Goal: Task Accomplishment & Management: Manage account settings

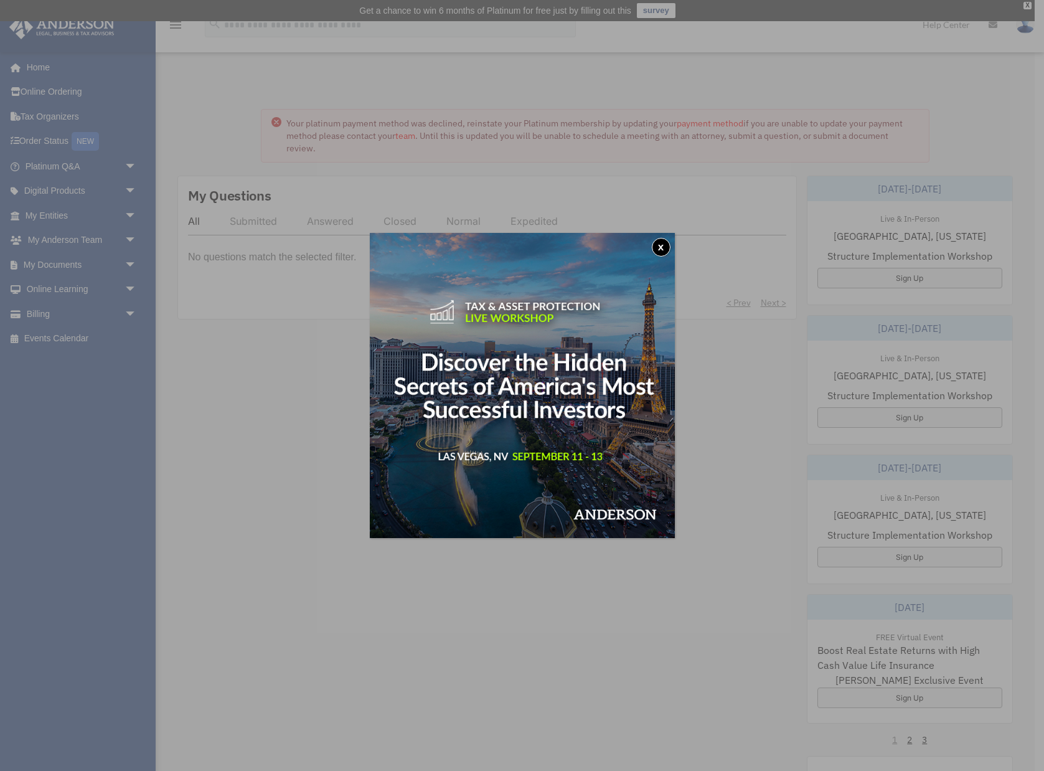
click at [662, 247] on button "x" at bounding box center [661, 247] width 19 height 19
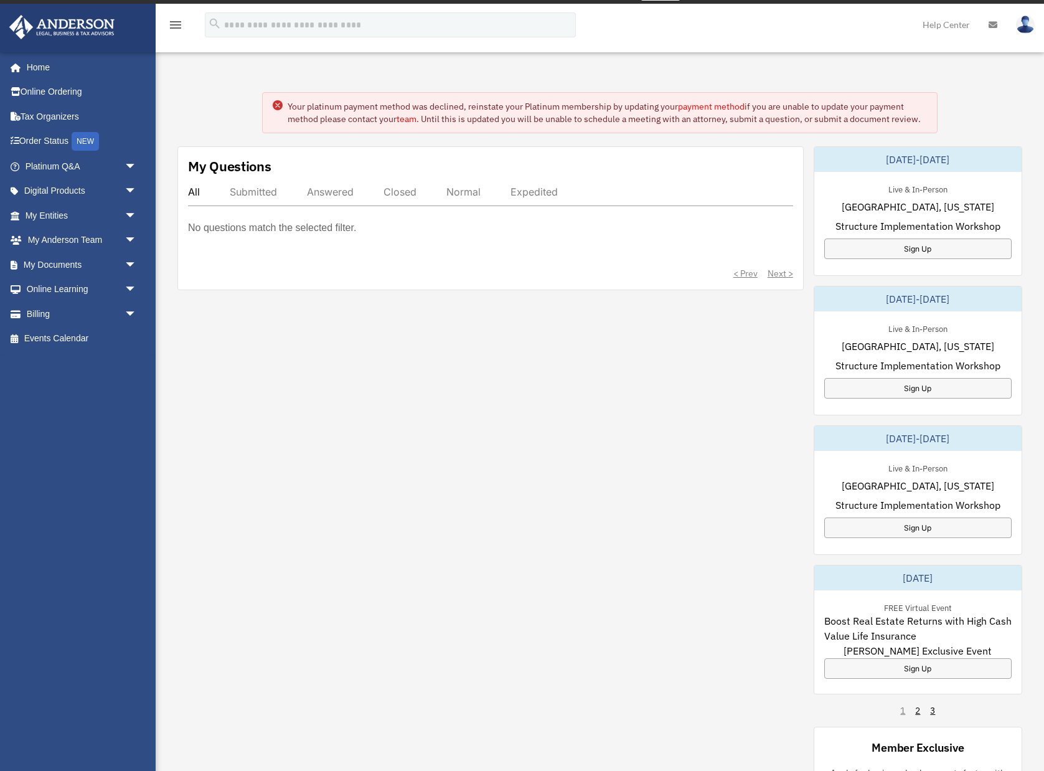
scroll to position [19, 0]
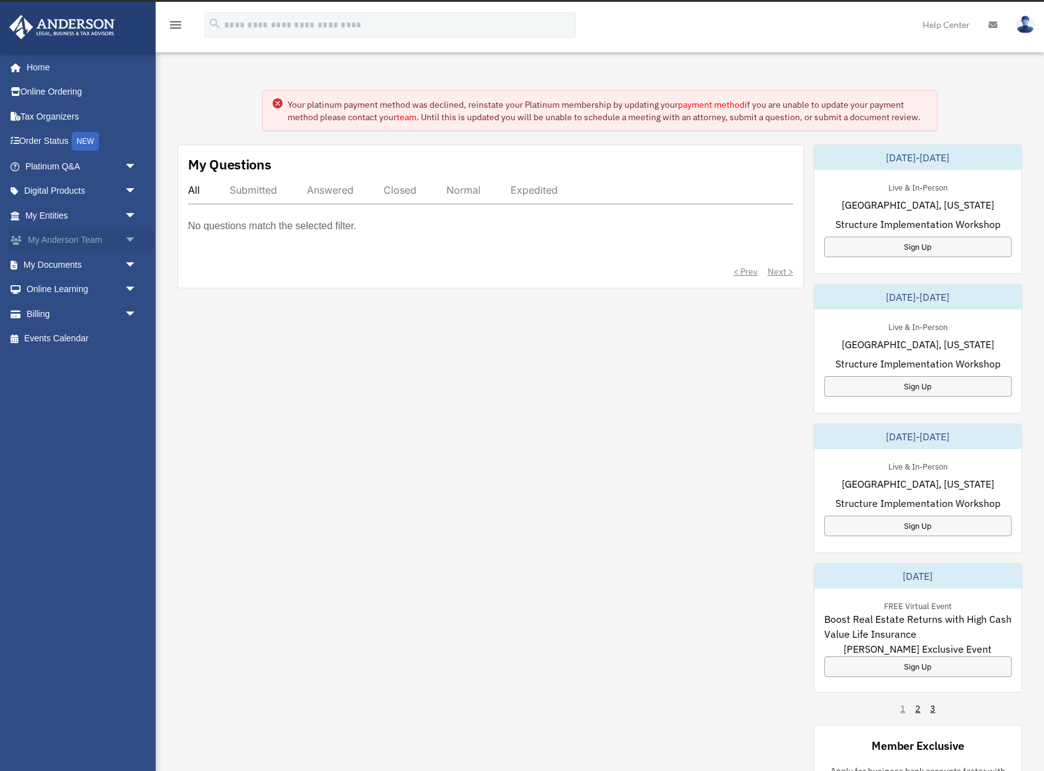
click at [131, 245] on span "arrow_drop_down" at bounding box center [137, 241] width 25 height 26
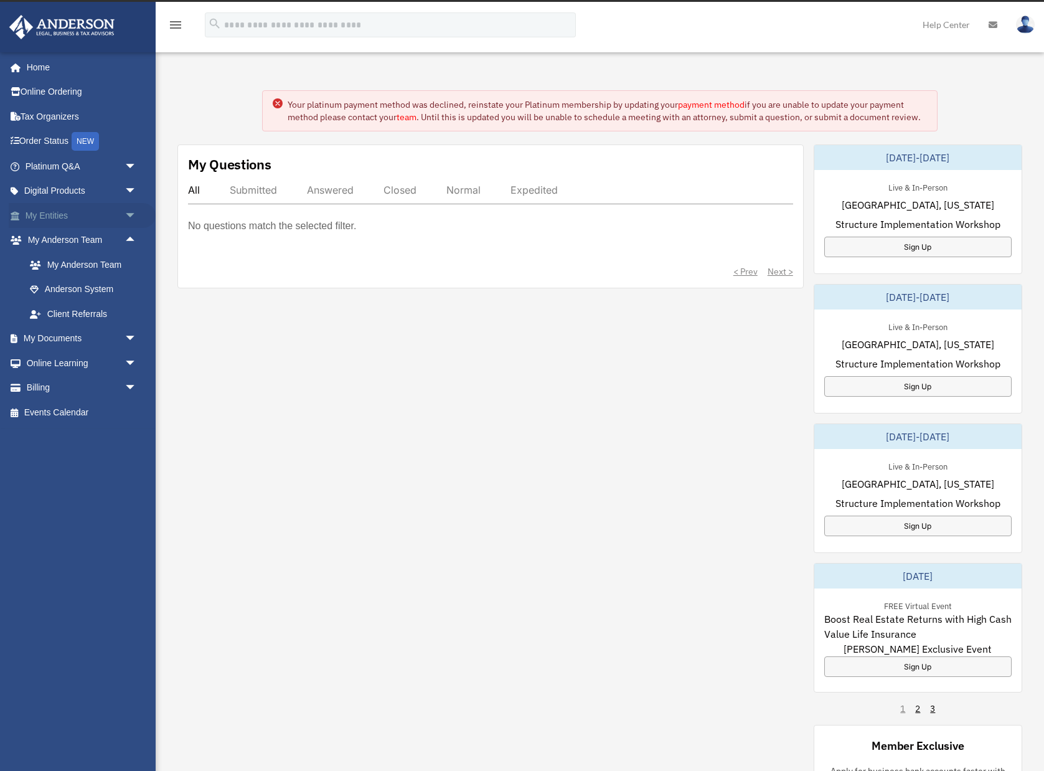
click at [132, 219] on span "arrow_drop_down" at bounding box center [137, 216] width 25 height 26
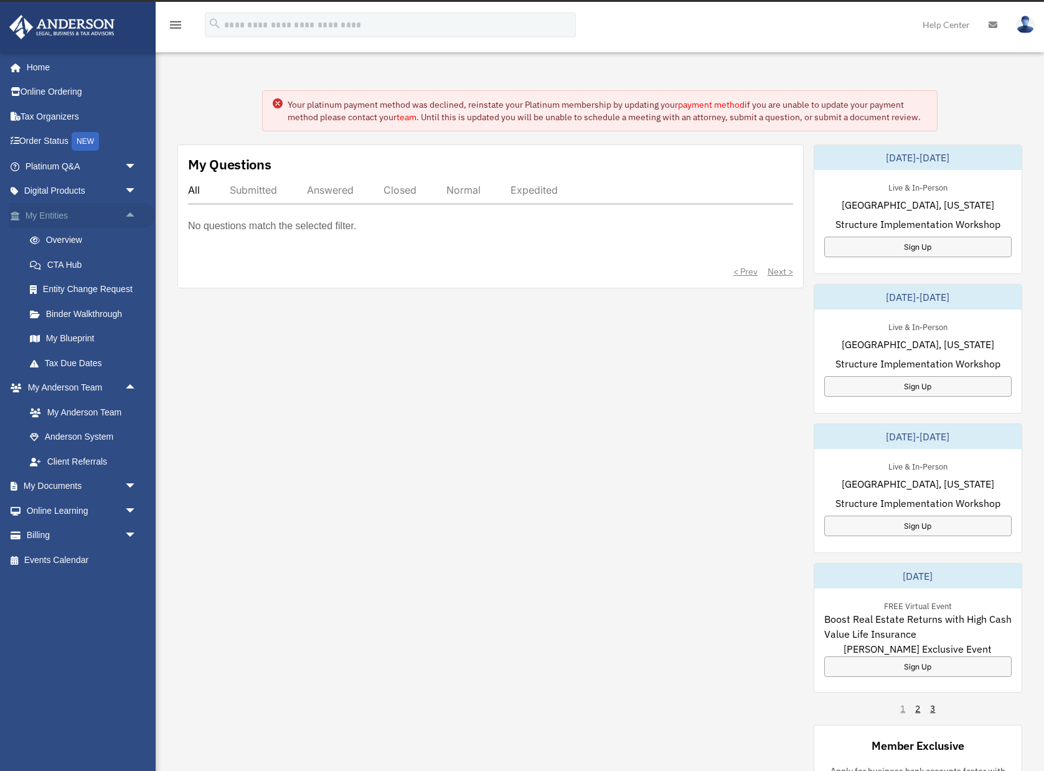
scroll to position [24, 0]
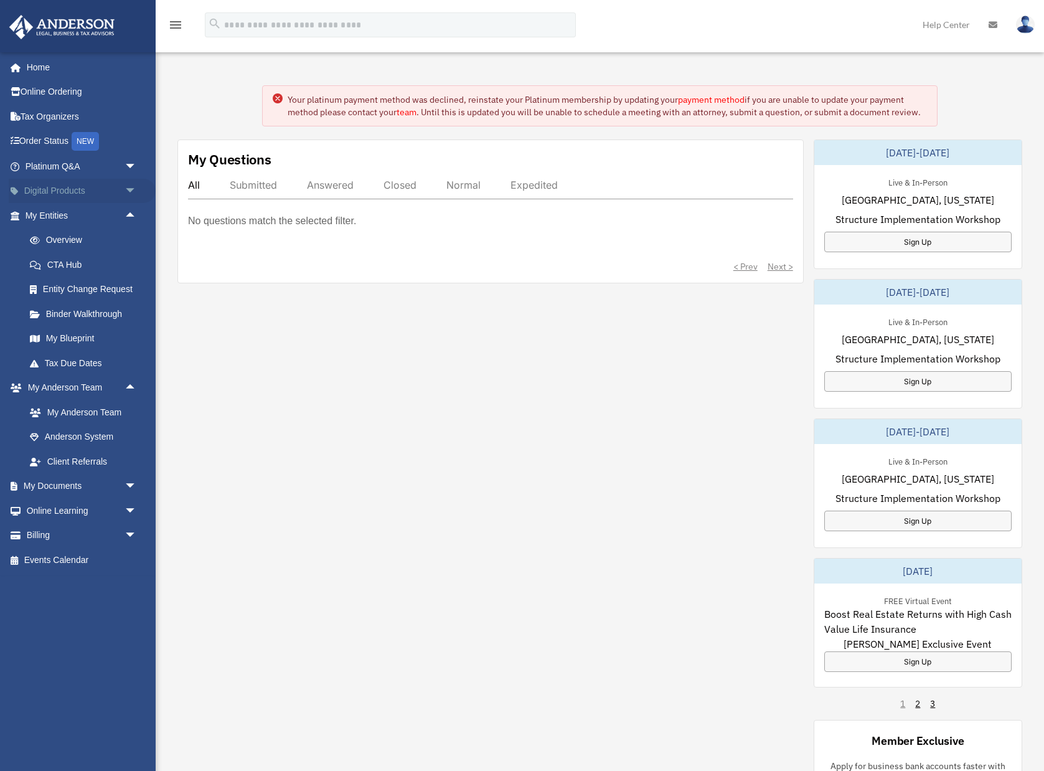
click at [132, 195] on span "arrow_drop_down" at bounding box center [137, 192] width 25 height 26
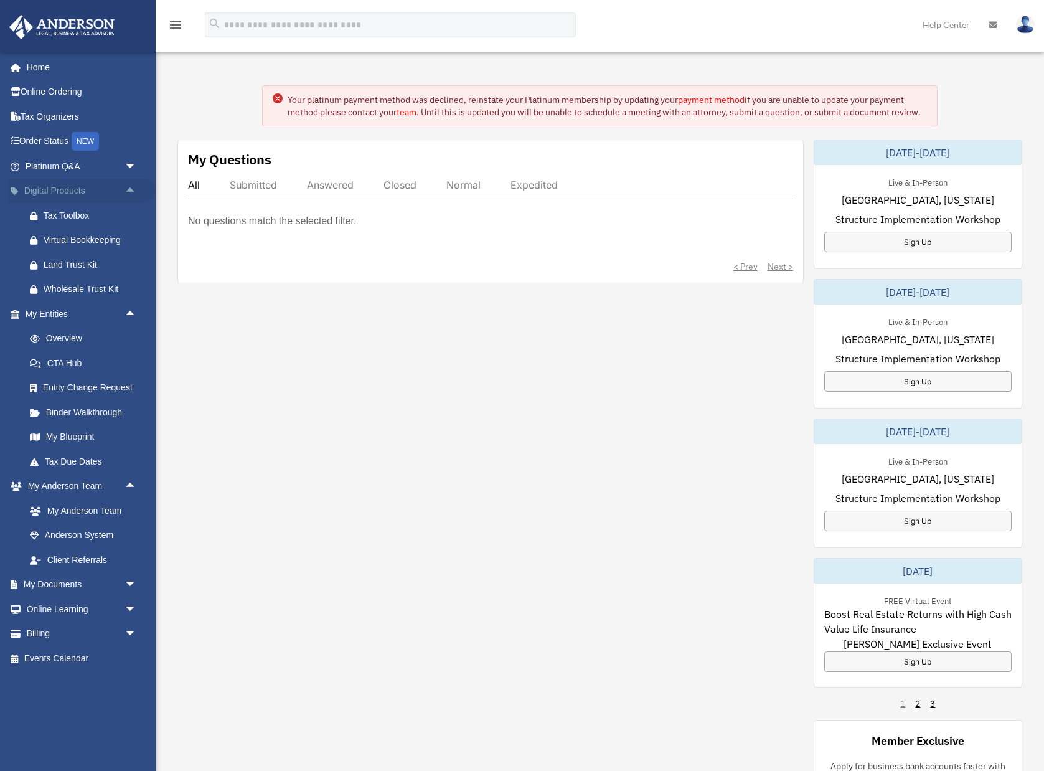
click at [132, 195] on span "arrow_drop_up" at bounding box center [137, 192] width 25 height 26
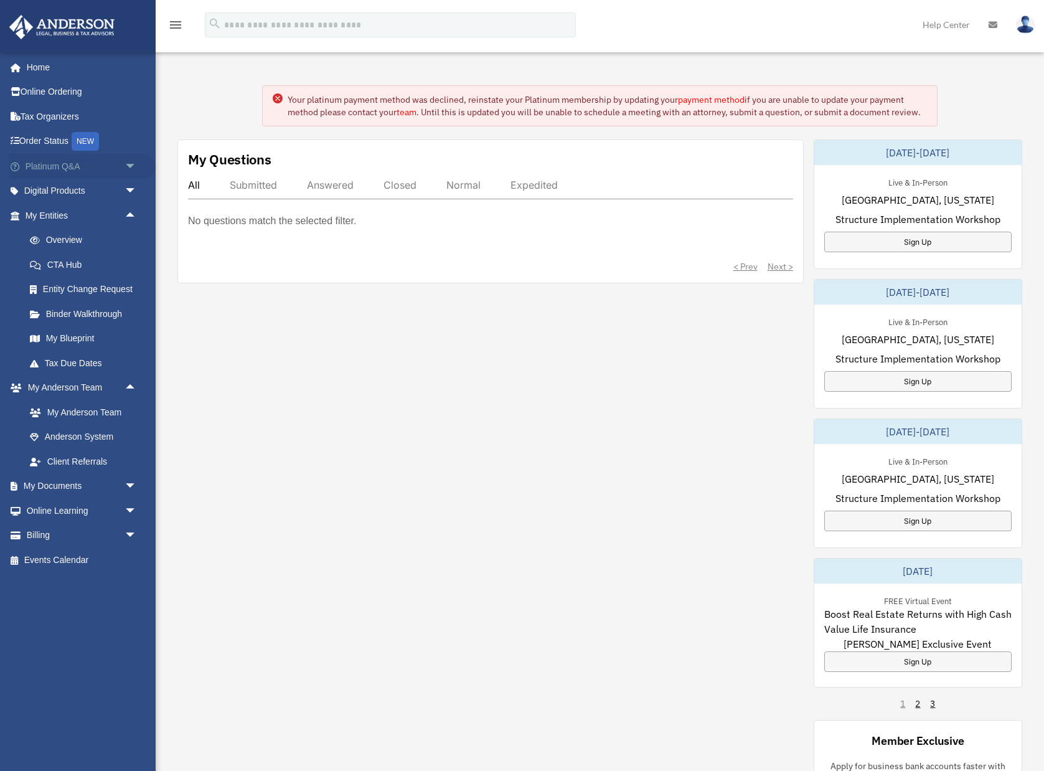
click at [130, 167] on span "arrow_drop_down" at bounding box center [137, 167] width 25 height 26
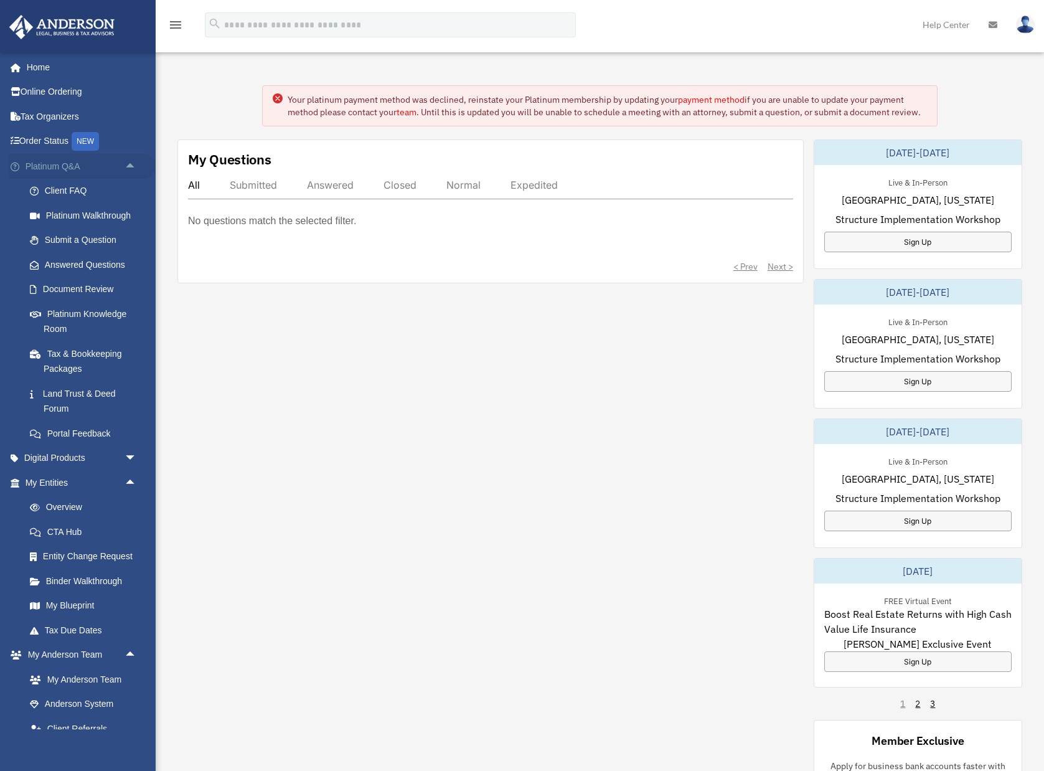
click at [130, 167] on span "arrow_drop_up" at bounding box center [137, 167] width 25 height 26
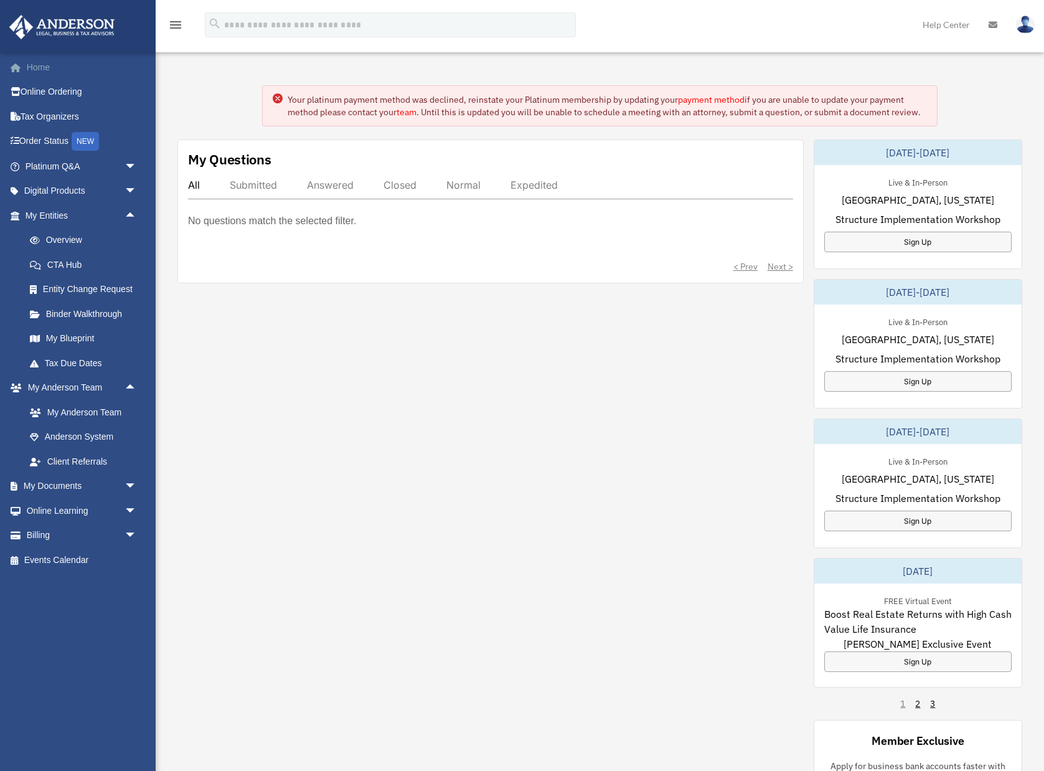
click at [37, 70] on link "Home" at bounding box center [82, 67] width 147 height 25
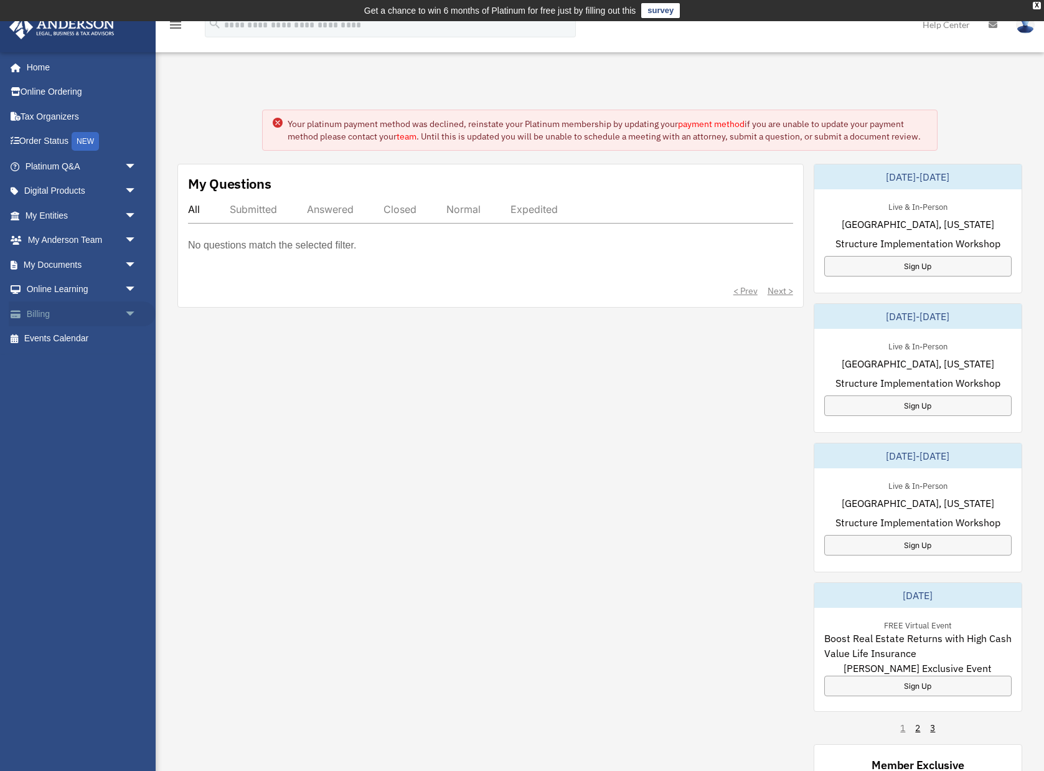
click at [40, 311] on link "Billing arrow_drop_down" at bounding box center [82, 313] width 147 height 25
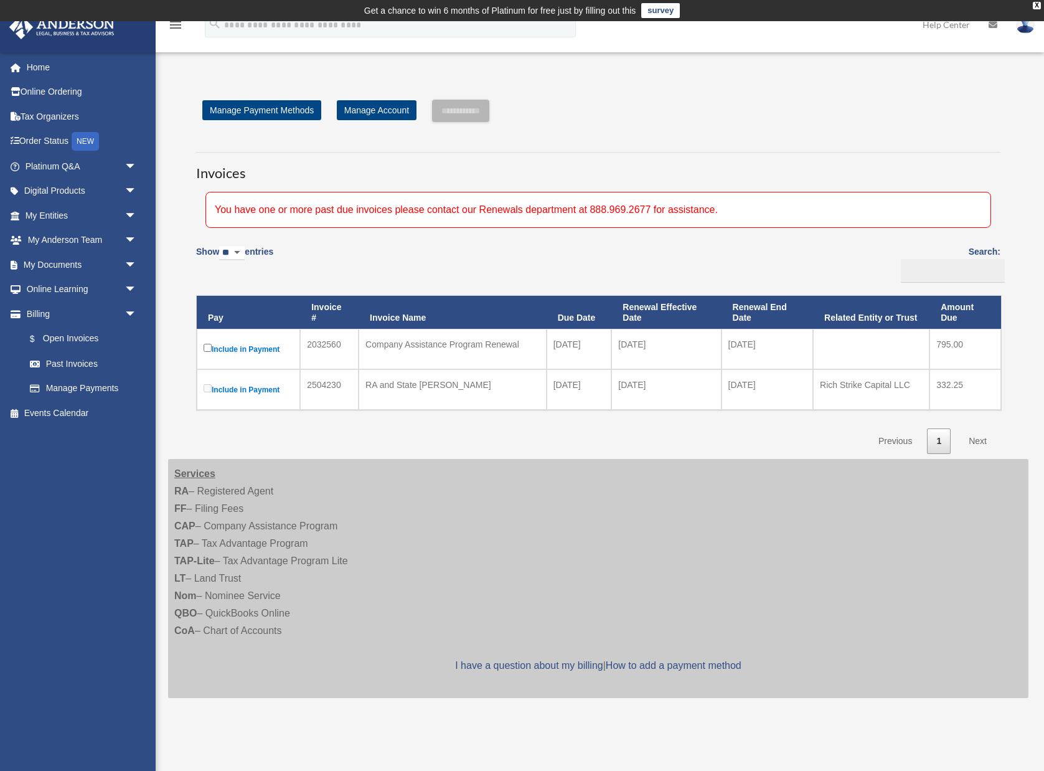
click at [391, 348] on div "Company Assistance Program Renewal" at bounding box center [452, 344] width 174 height 17
click at [390, 348] on div "Company Assistance Program Renewal" at bounding box center [452, 344] width 174 height 17
click at [260, 349] on label "Include in Payment" at bounding box center [249, 349] width 90 height 16
click at [256, 118] on link "Manage Payment Methods" at bounding box center [261, 110] width 119 height 20
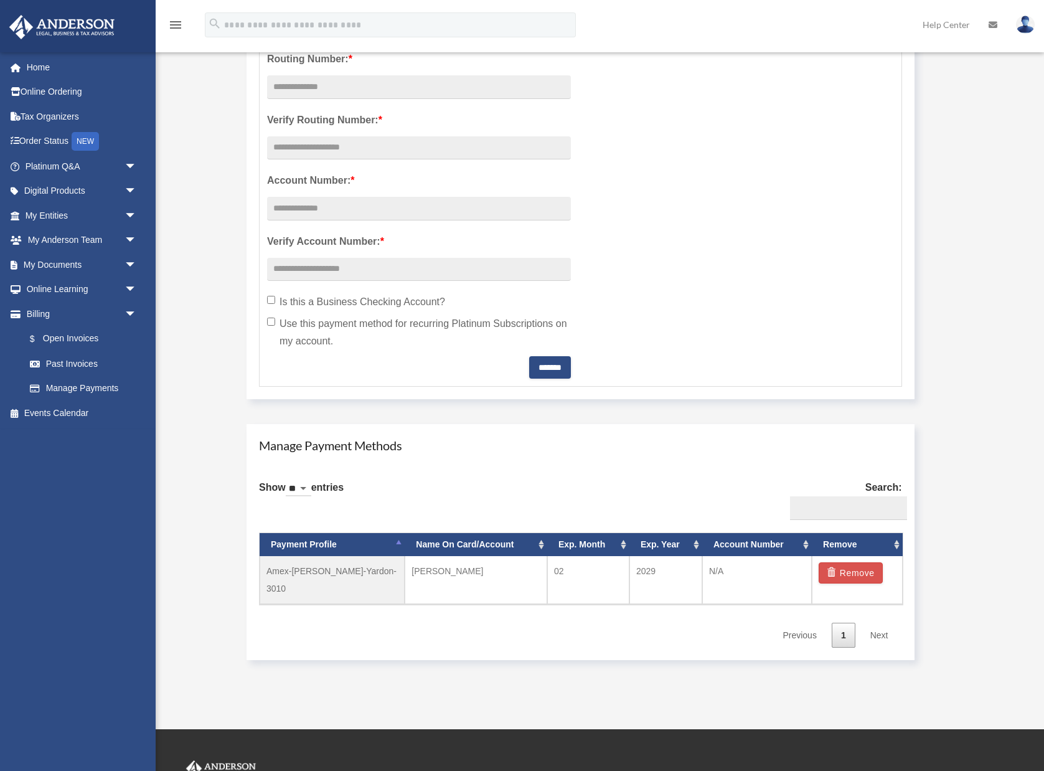
scroll to position [384, 0]
click at [844, 575] on button "Remove" at bounding box center [851, 572] width 64 height 21
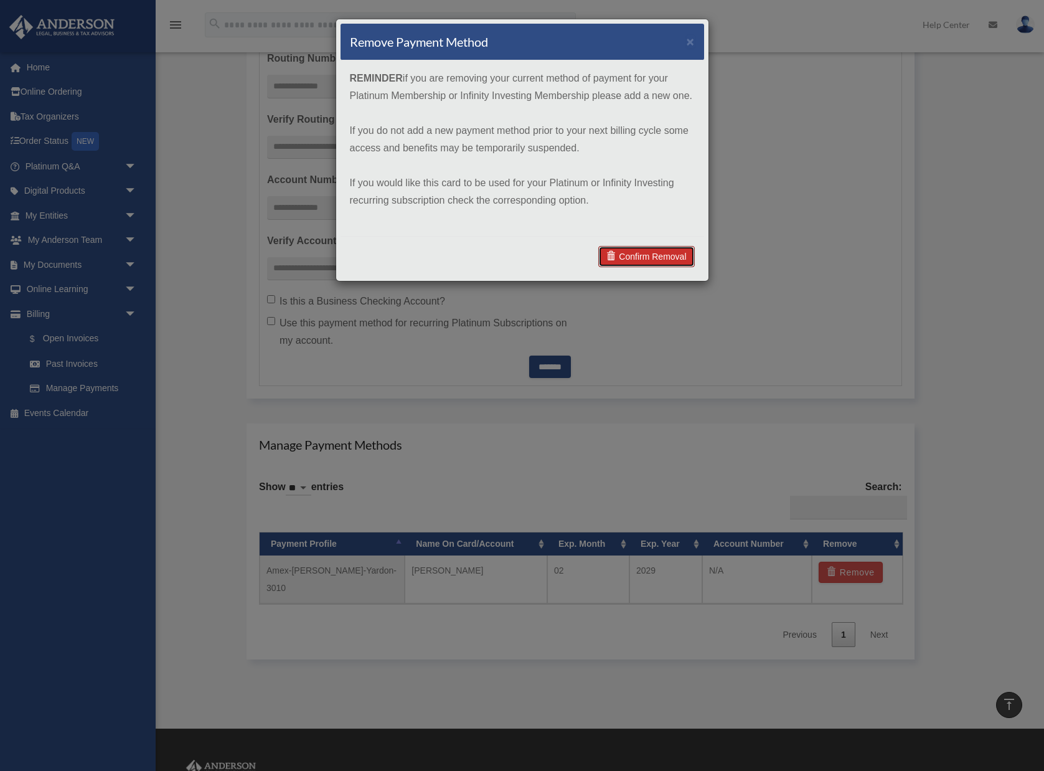
click at [614, 253] on span at bounding box center [612, 256] width 12 height 9
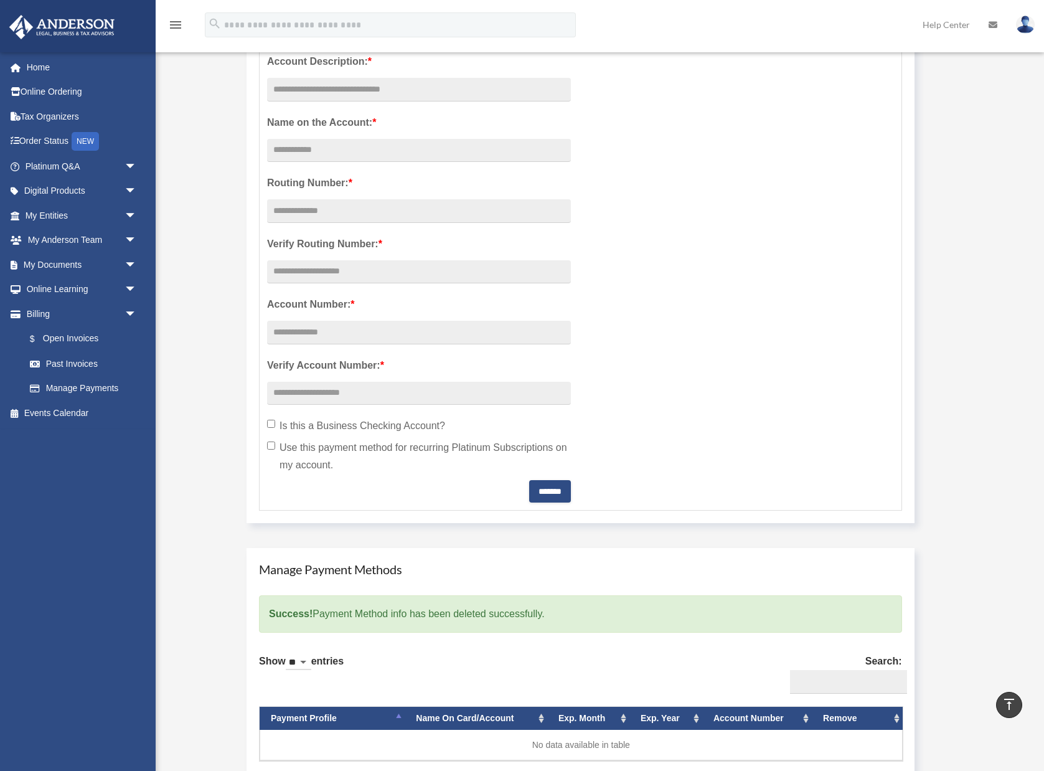
scroll to position [0, 0]
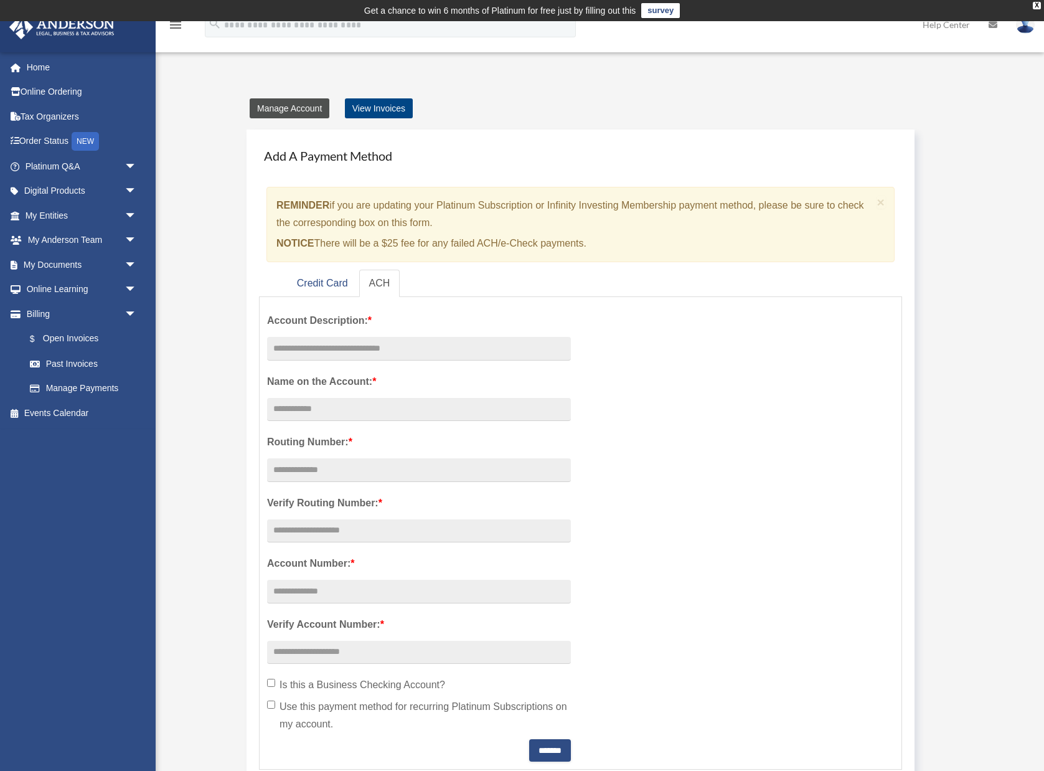
click at [296, 101] on link "Manage Account" at bounding box center [290, 108] width 80 height 20
